Goal: Navigation & Orientation: Find specific page/section

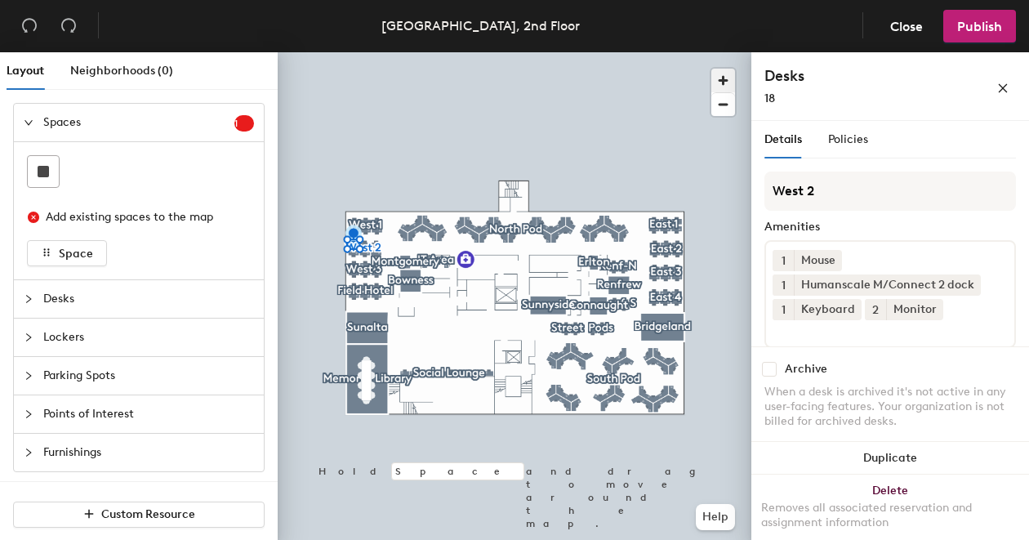
click at [723, 76] on span "button" at bounding box center [723, 81] width 24 height 24
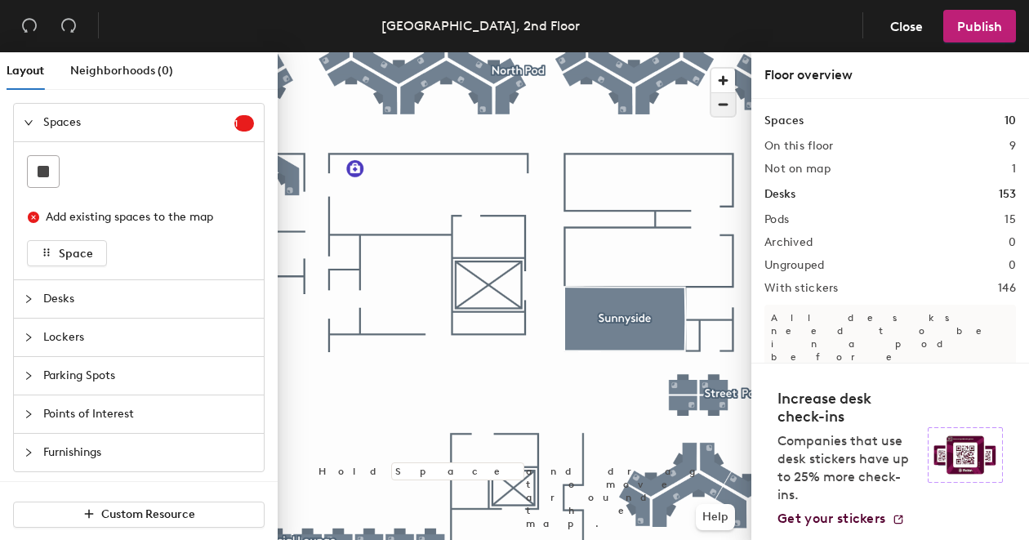
click at [721, 101] on span "button" at bounding box center [723, 104] width 24 height 23
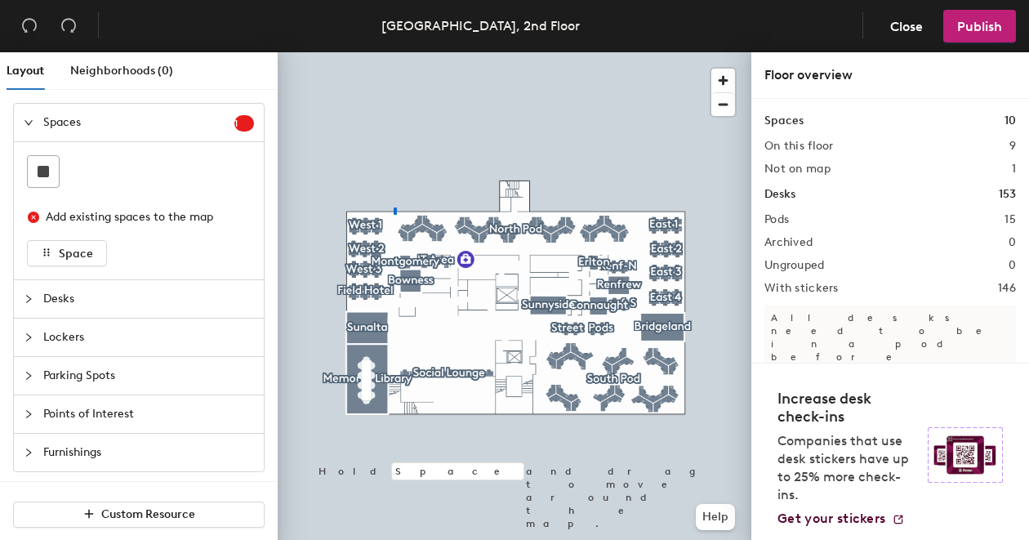
click at [394, 52] on div at bounding box center [514, 52] width 473 height 0
click at [379, 52] on div at bounding box center [514, 52] width 473 height 0
